Goal: Communication & Community: Answer question/provide support

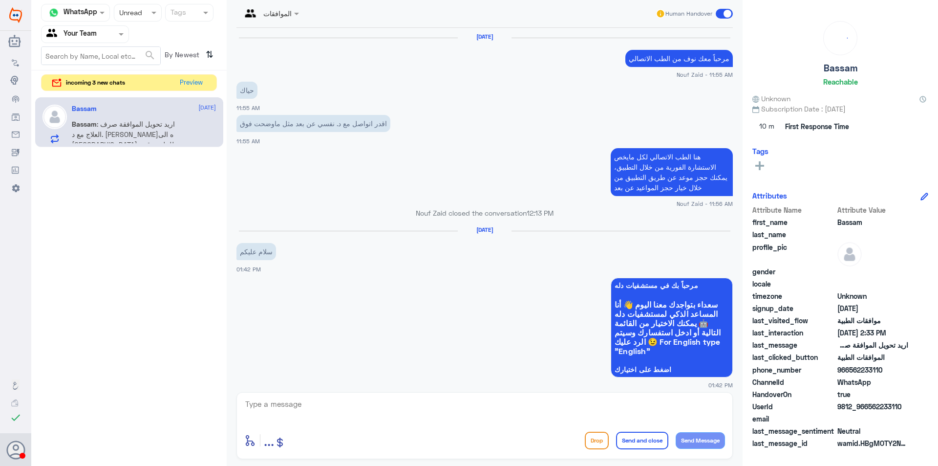
scroll to position [780, 0]
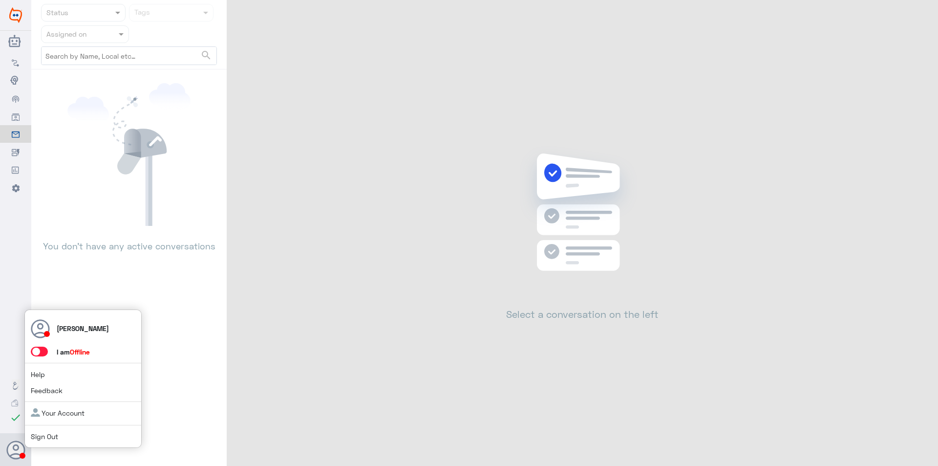
click at [39, 352] on span at bounding box center [39, 351] width 17 height 10
click at [0, 0] on input "checkbox" at bounding box center [0, 0] width 0 height 0
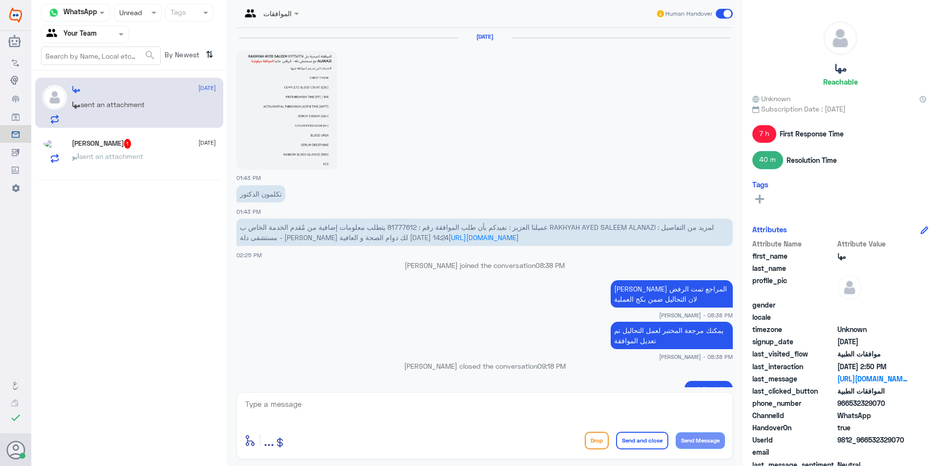
scroll to position [938, 0]
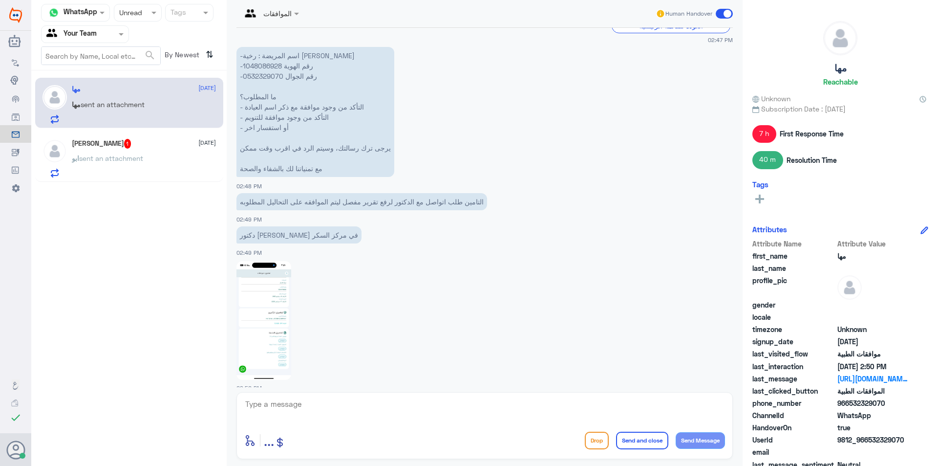
click at [138, 15] on div at bounding box center [137, 12] width 47 height 11
click at [142, 52] on span "Opened" at bounding box center [131, 53] width 25 height 8
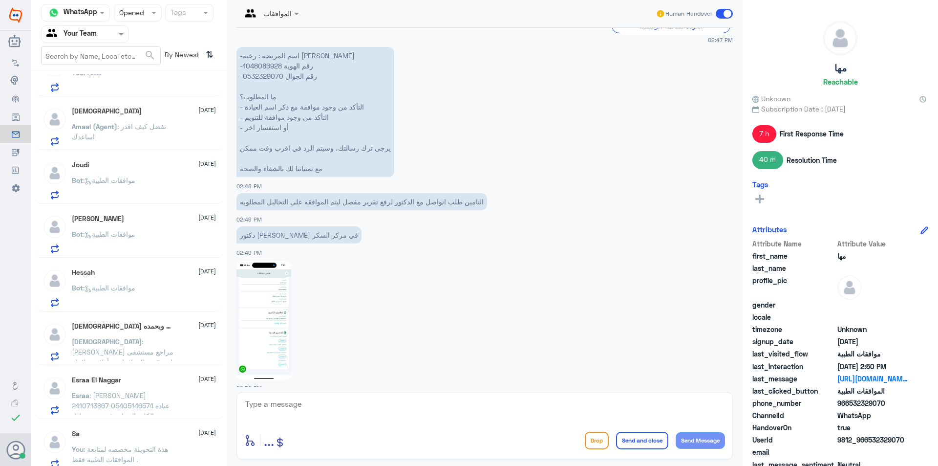
scroll to position [493, 0]
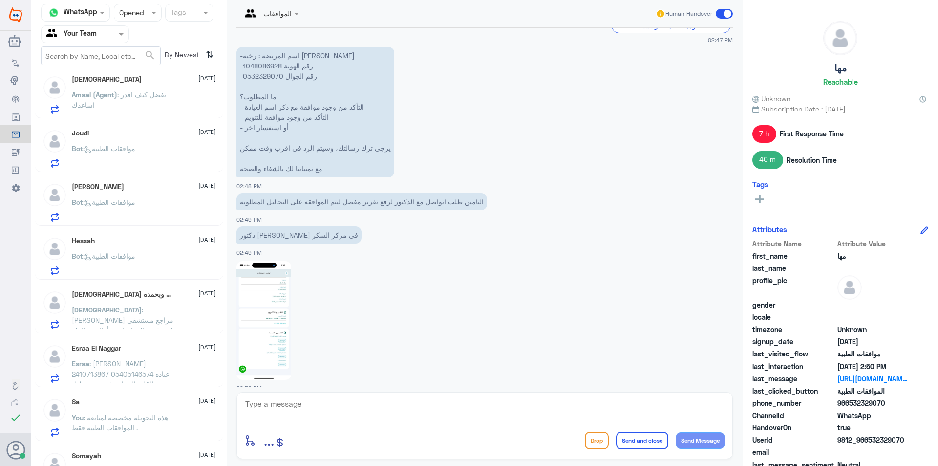
click at [154, 267] on div "Bot : موافقات الطبية" at bounding box center [144, 264] width 144 height 22
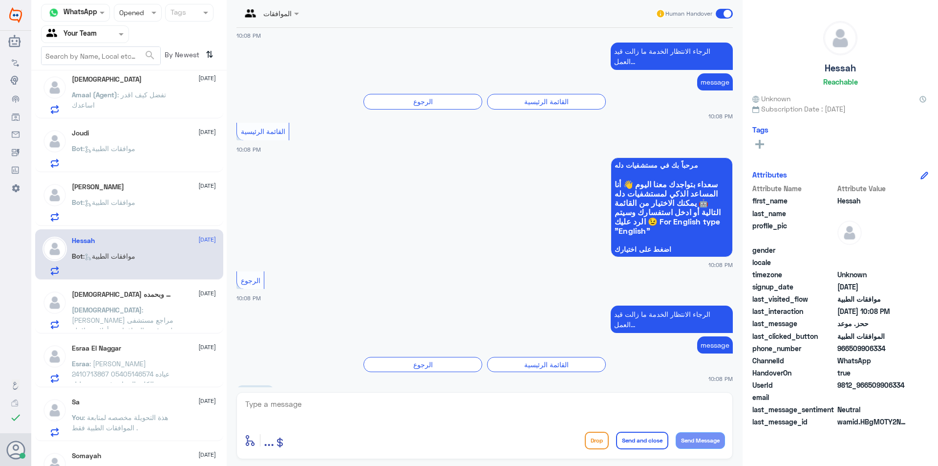
scroll to position [384, 0]
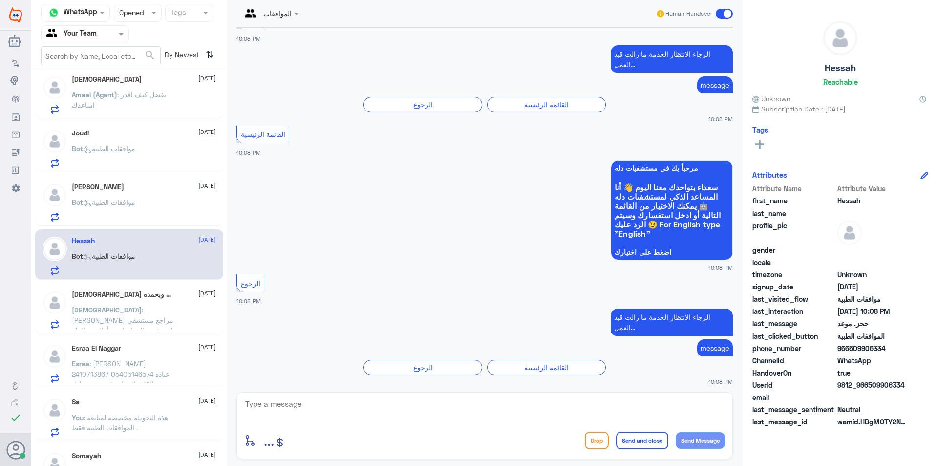
click at [172, 216] on div "Bot : موافقات الطبية" at bounding box center [144, 210] width 144 height 22
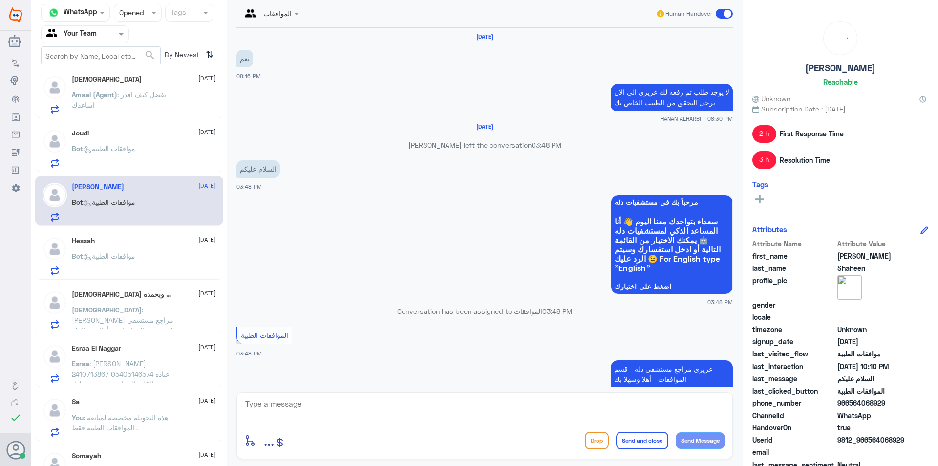
scroll to position [896, 0]
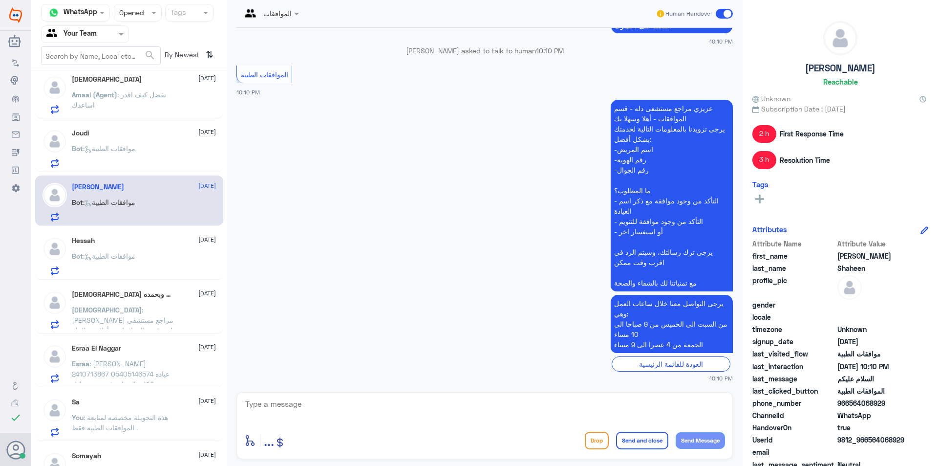
click at [174, 150] on div "Bot : موافقات الطبية" at bounding box center [144, 157] width 144 height 22
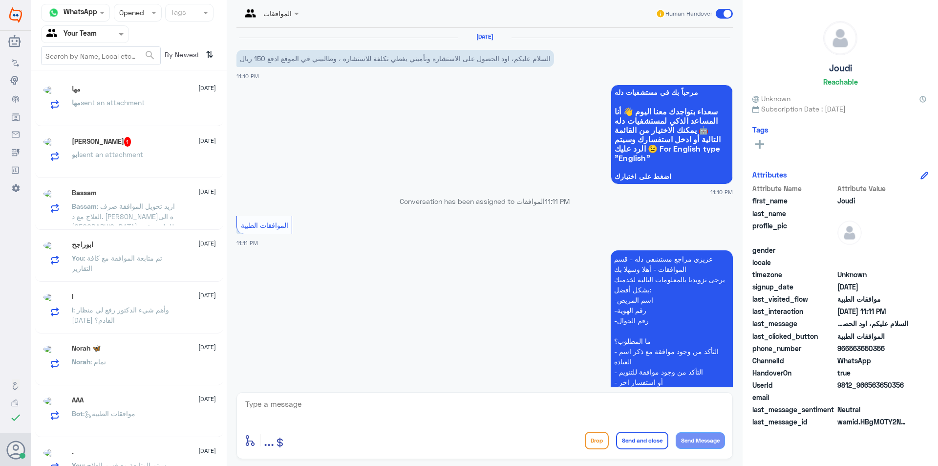
scroll to position [5, 0]
click at [168, 212] on p "Bassam : اريد تحويل الموافقة صرف العلاج مع د. عبدالواحد محسن ابو جازيه الى مستش…" at bounding box center [127, 214] width 110 height 24
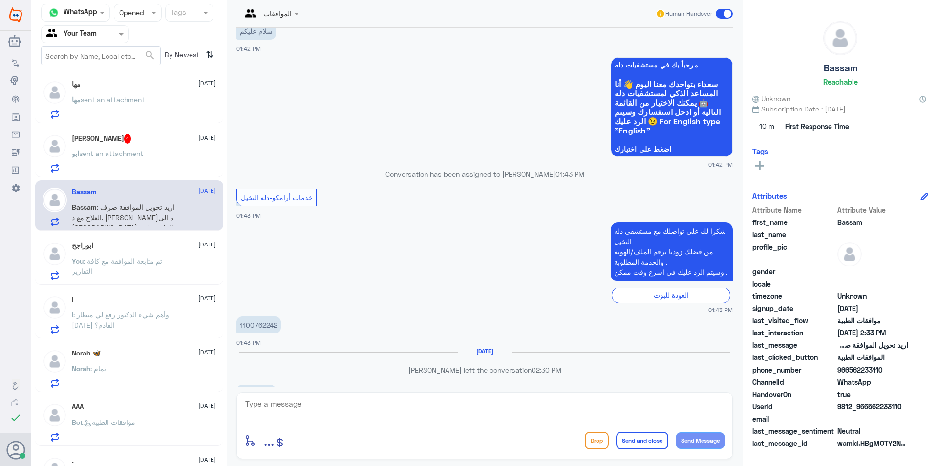
scroll to position [242, 0]
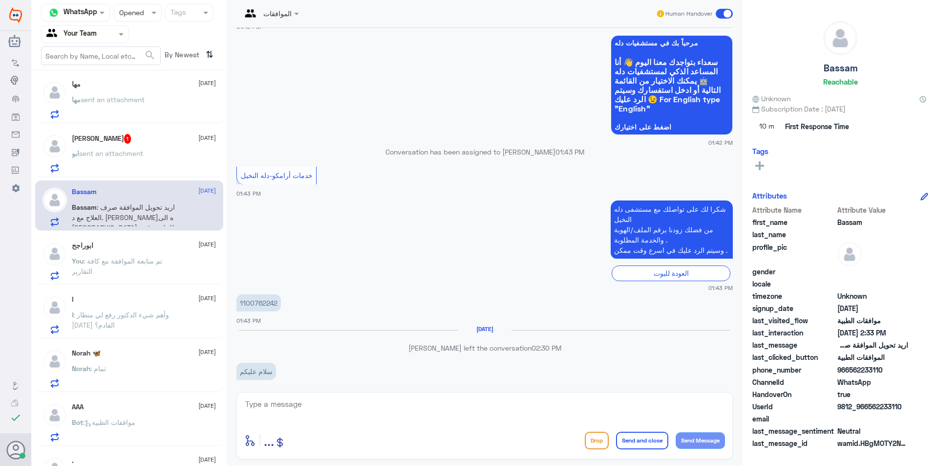
click at [162, 304] on div "I 10 September I : وأهم شيء الدكتور رفع لي منظار الثلاثاء القادم؟" at bounding box center [144, 314] width 144 height 39
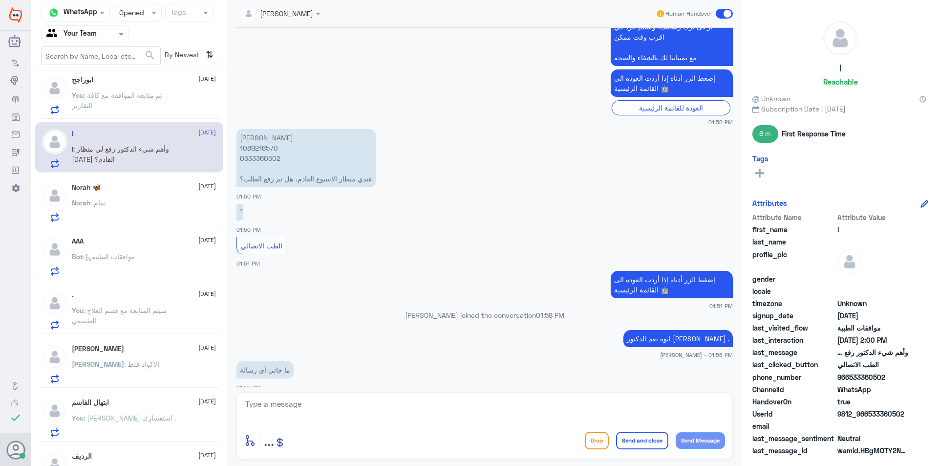
scroll to position [200, 0]
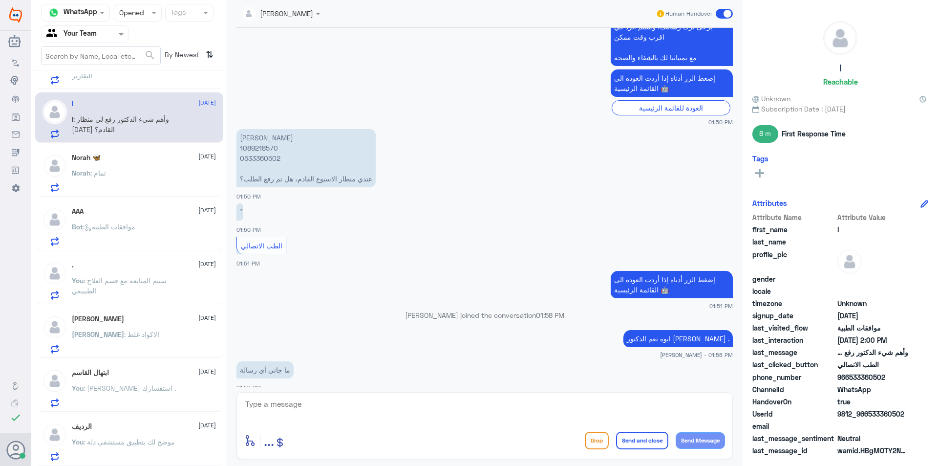
click at [124, 158] on div "Norah 🦋 10 September" at bounding box center [144, 157] width 144 height 8
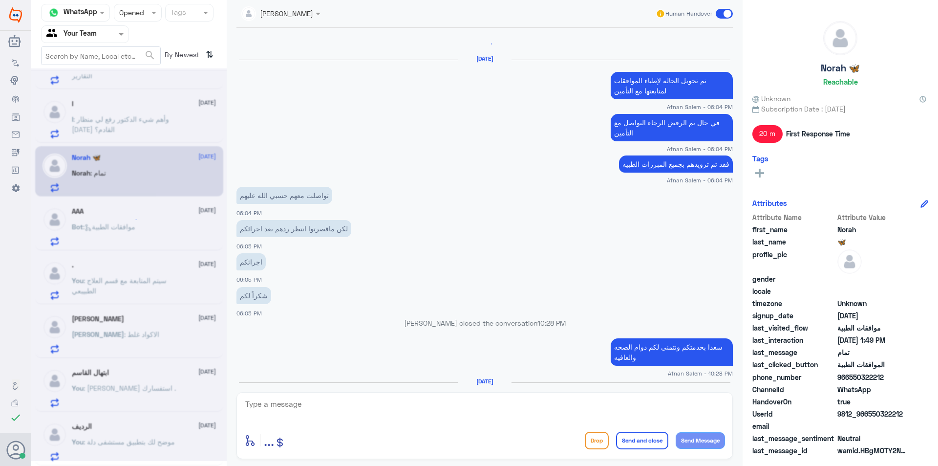
scroll to position [1364, 0]
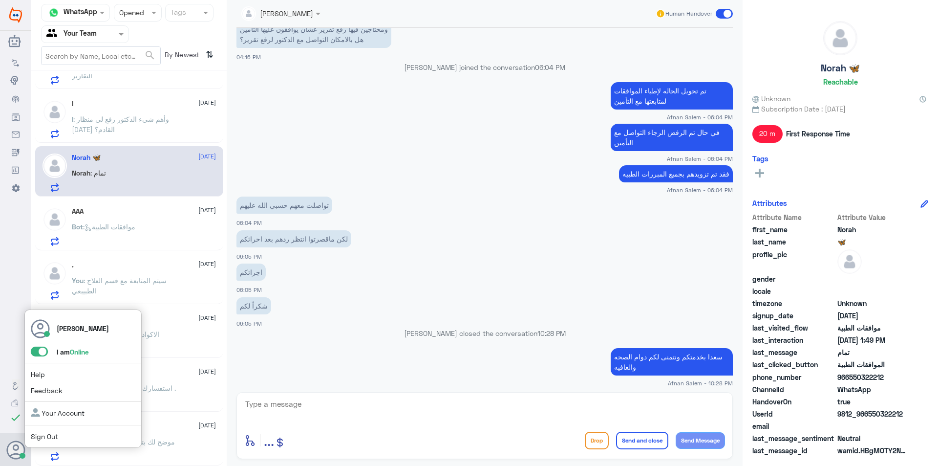
click at [39, 352] on span at bounding box center [39, 351] width 17 height 10
click at [0, 0] on input "checkbox" at bounding box center [0, 0] width 0 height 0
